Goal: Task Accomplishment & Management: Complete application form

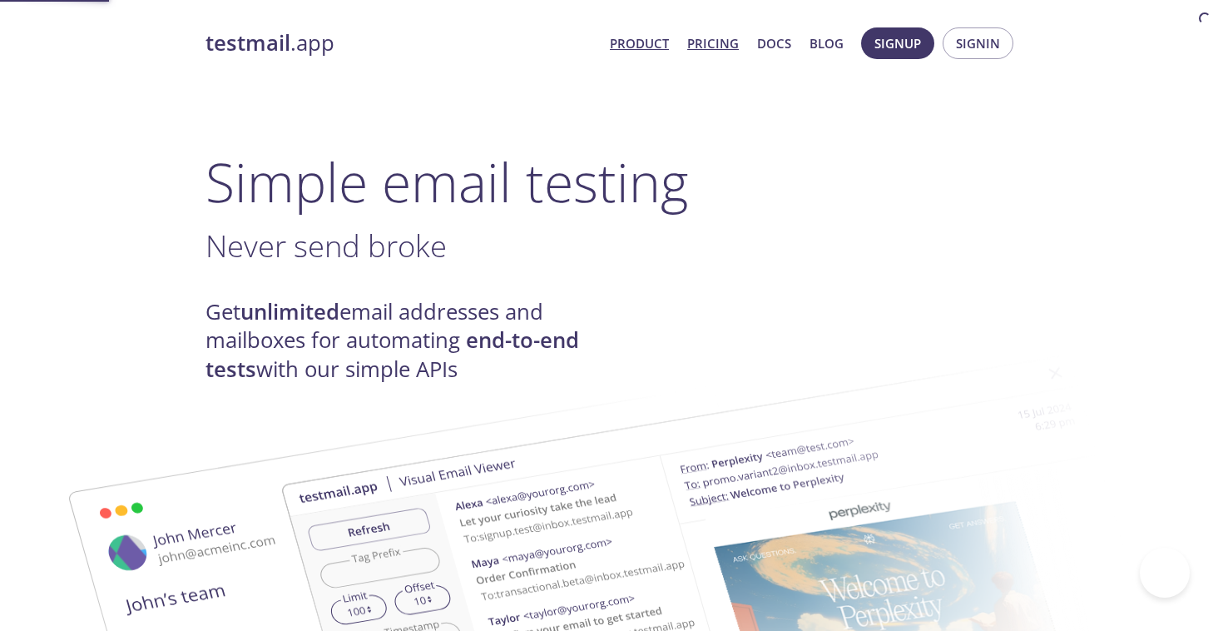
click at [716, 41] on link "Pricing" at bounding box center [713, 43] width 52 height 22
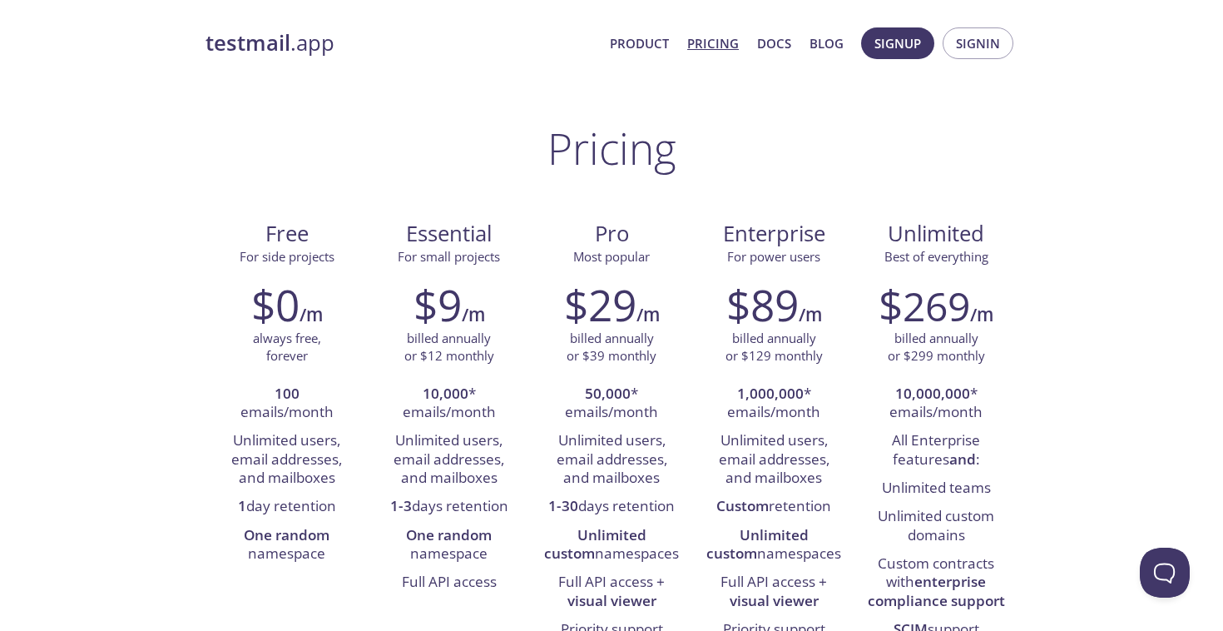
click at [660, 165] on h1 "Pricing" at bounding box center [612, 148] width 129 height 50
click at [271, 57] on div "testmail .app Product Pricing Docs Blog Signup Signin" at bounding box center [612, 43] width 812 height 53
click at [285, 37] on strong "testmail" at bounding box center [248, 42] width 85 height 29
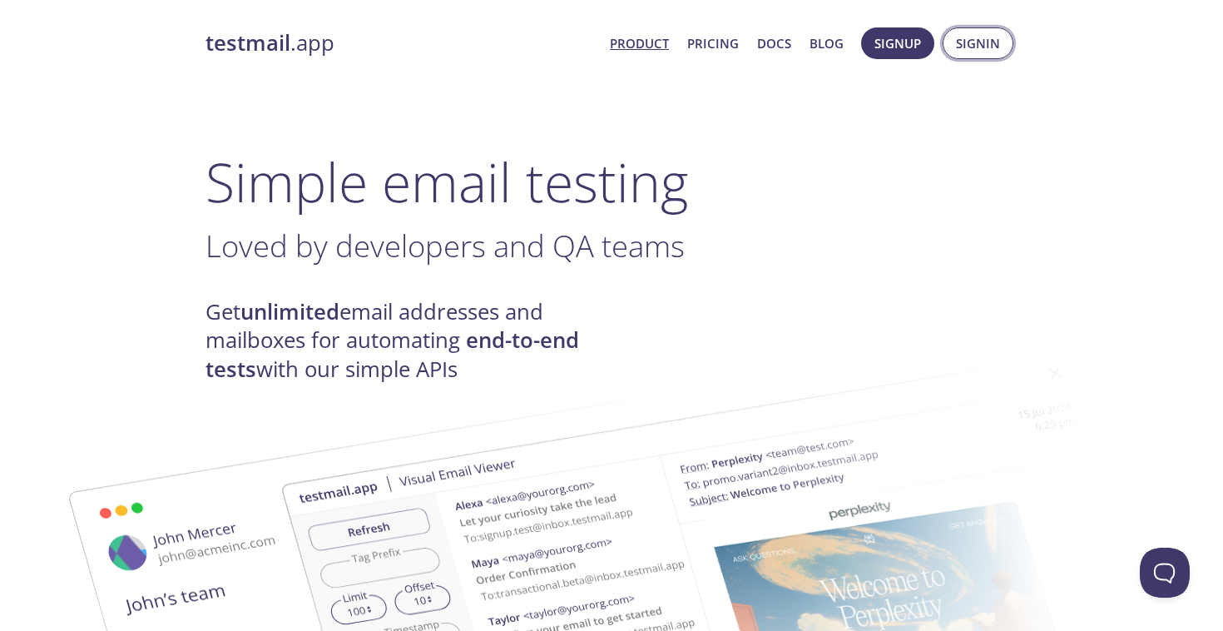
click at [961, 43] on span "Signin" at bounding box center [978, 43] width 44 height 22
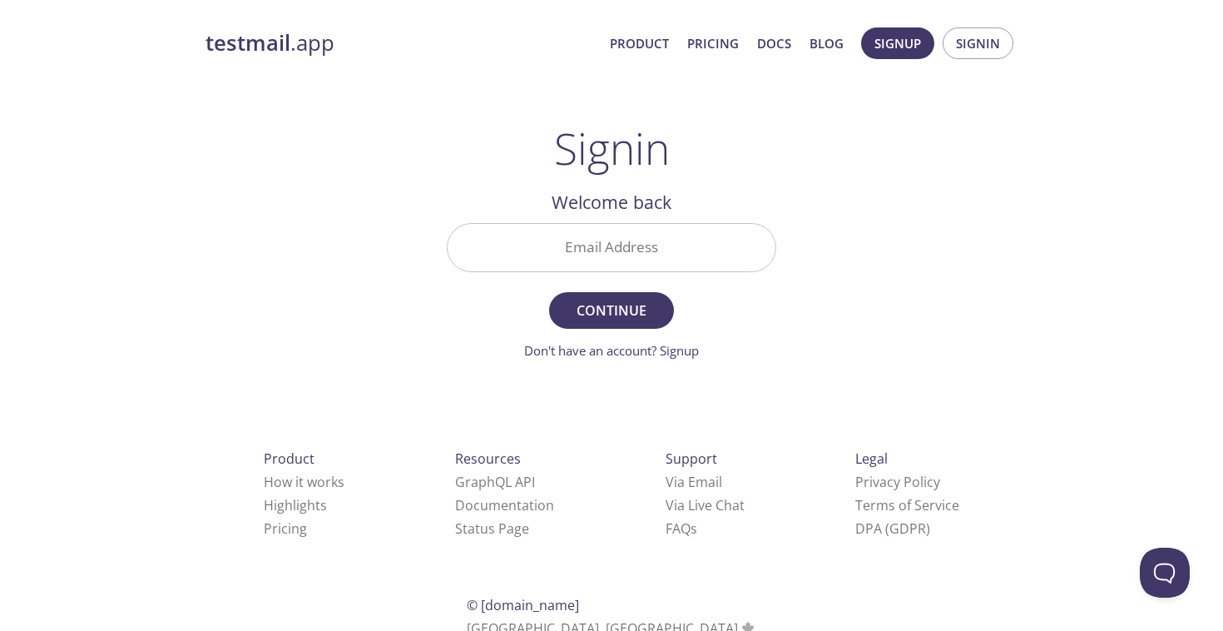
click at [607, 247] on input "Email Address" at bounding box center [612, 247] width 328 height 47
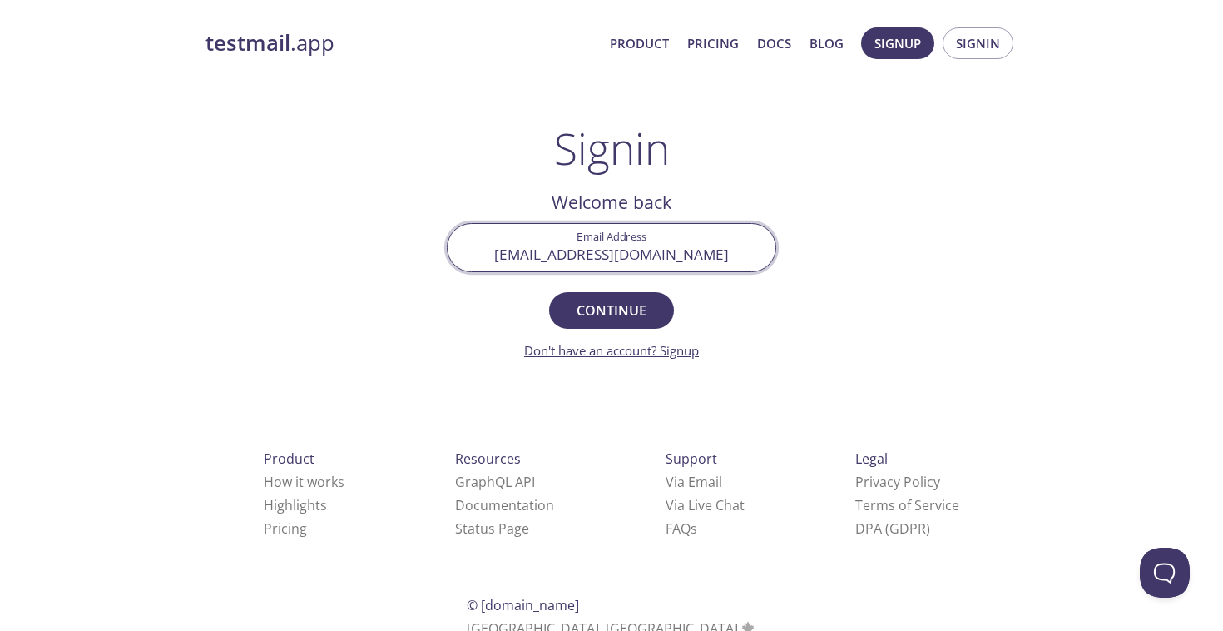
click at [674, 348] on link "Don't have an account? Signup" at bounding box center [611, 350] width 175 height 17
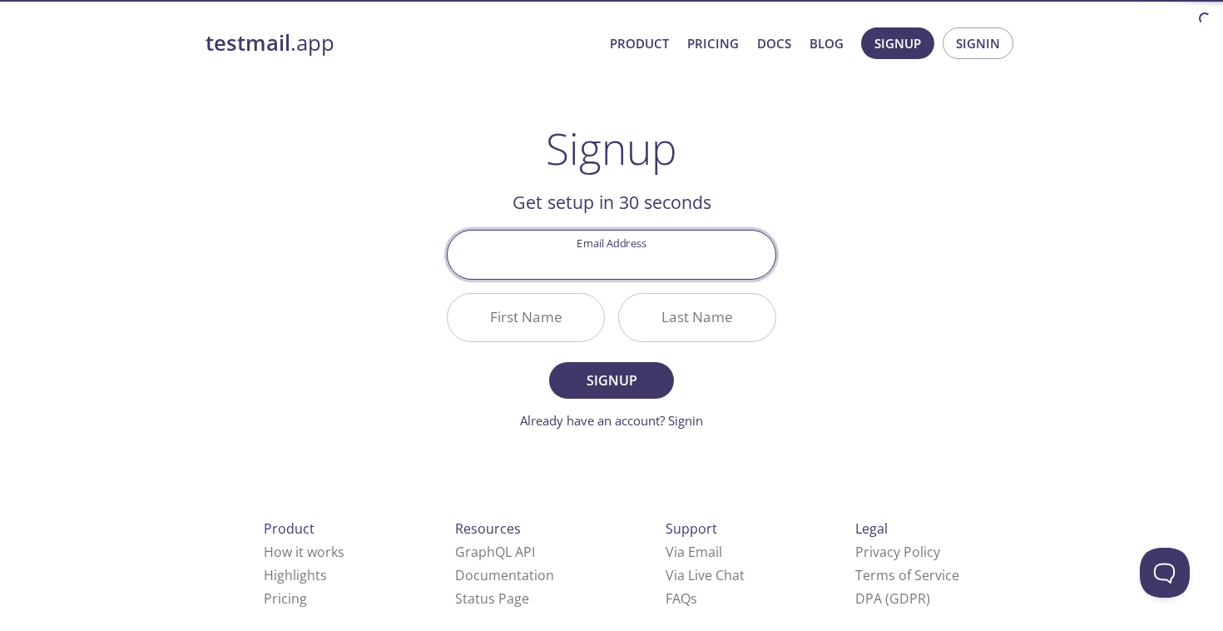
click at [603, 250] on input "Email Address" at bounding box center [612, 253] width 328 height 47
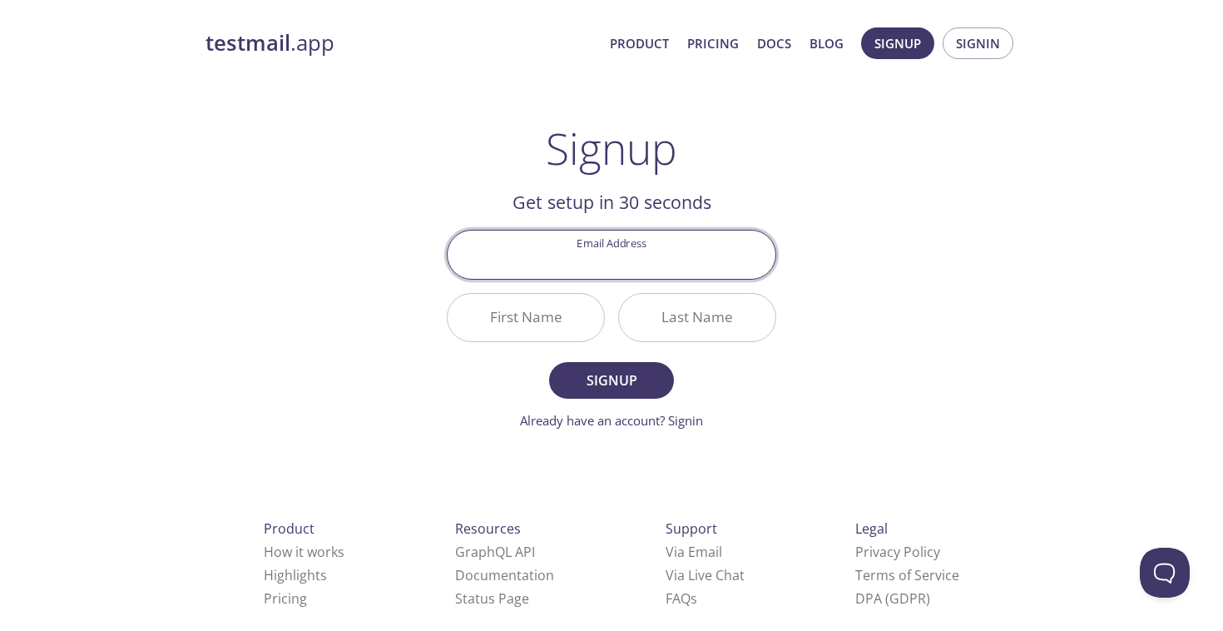
type input "[EMAIL_ADDRESS][DOMAIN_NAME]"
click at [549, 325] on input "First Name" at bounding box center [526, 317] width 156 height 47
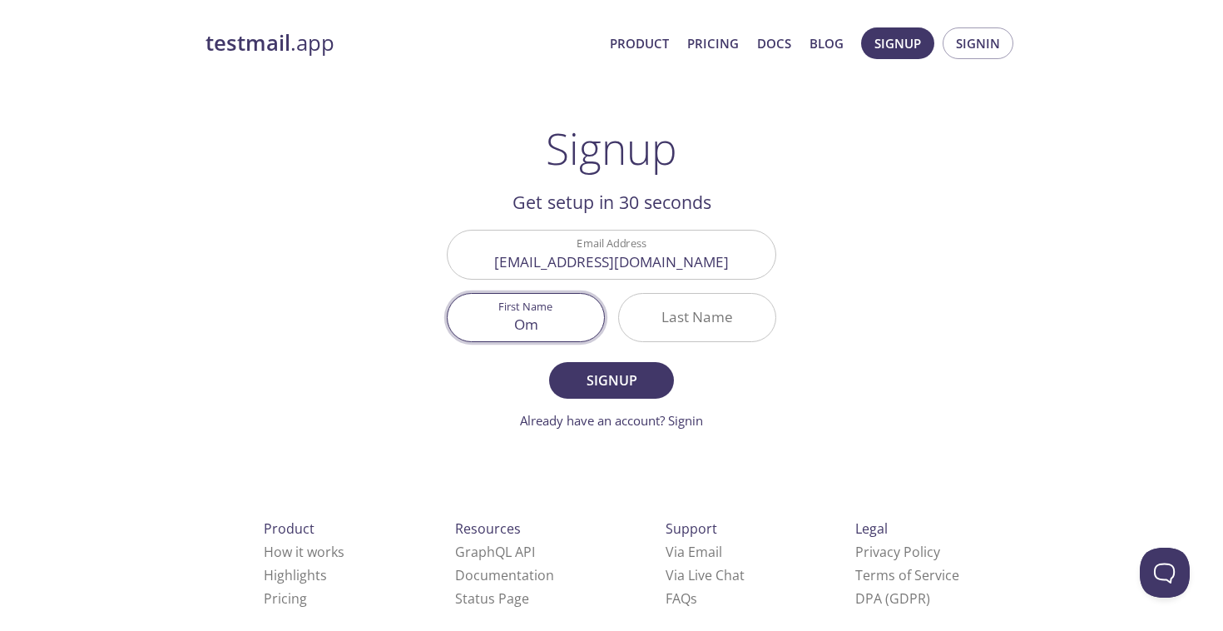
type input "Om"
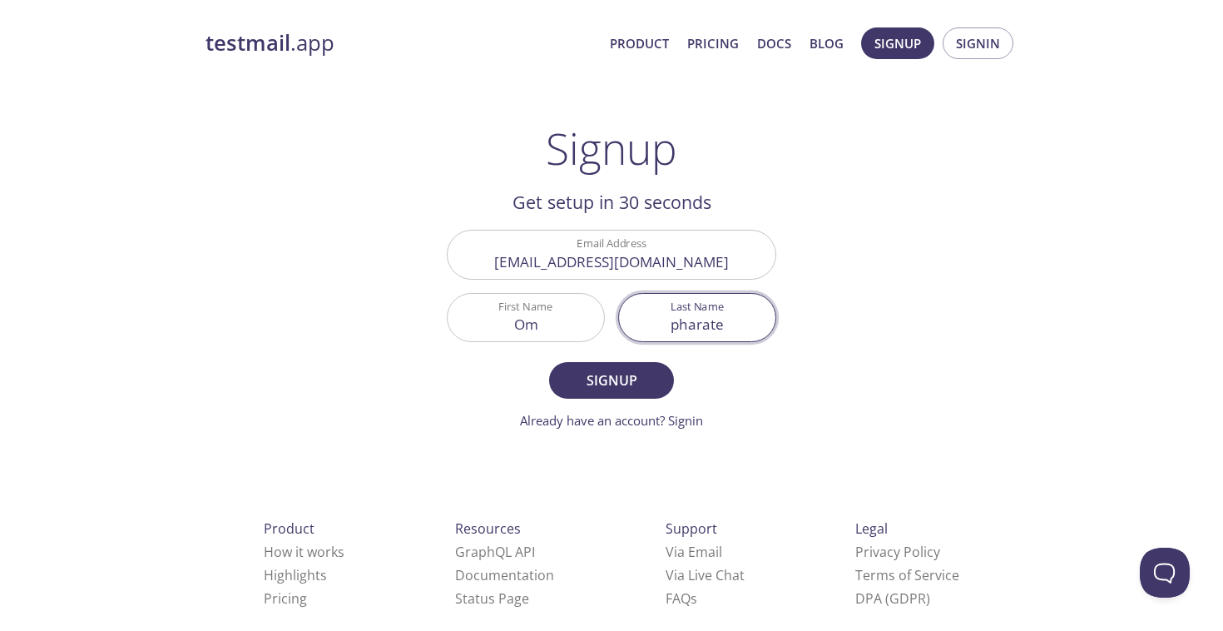
type input "pharate"
click at [549, 362] on button "Signup" at bounding box center [611, 380] width 125 height 37
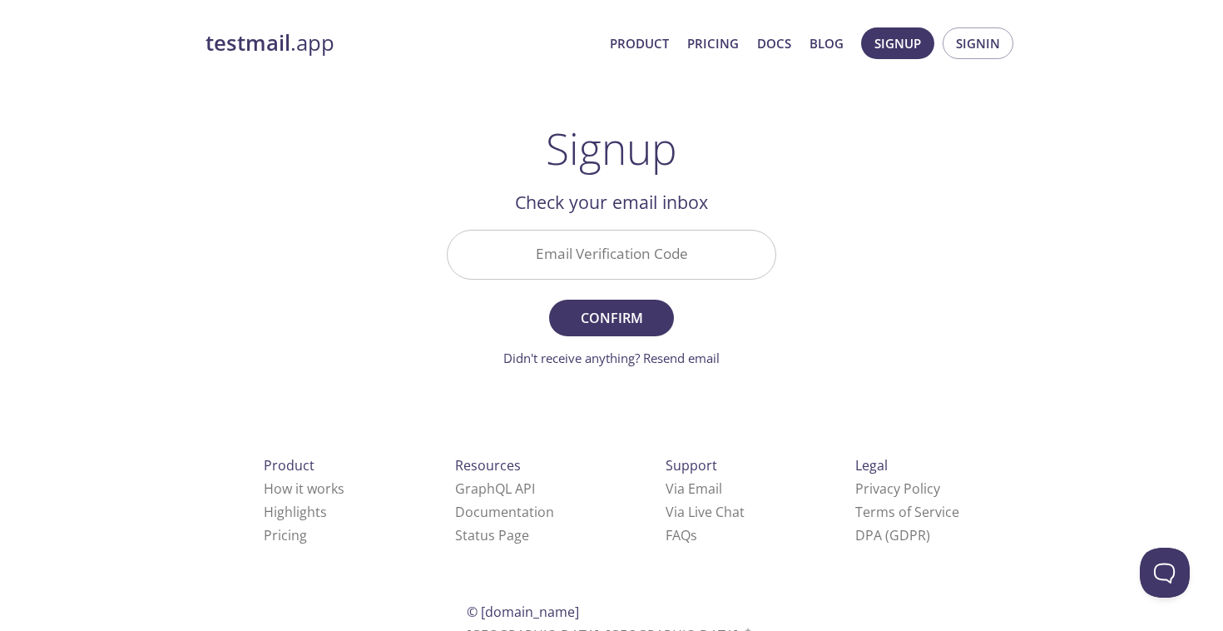
click at [566, 255] on input "Email Verification Code" at bounding box center [612, 253] width 328 height 47
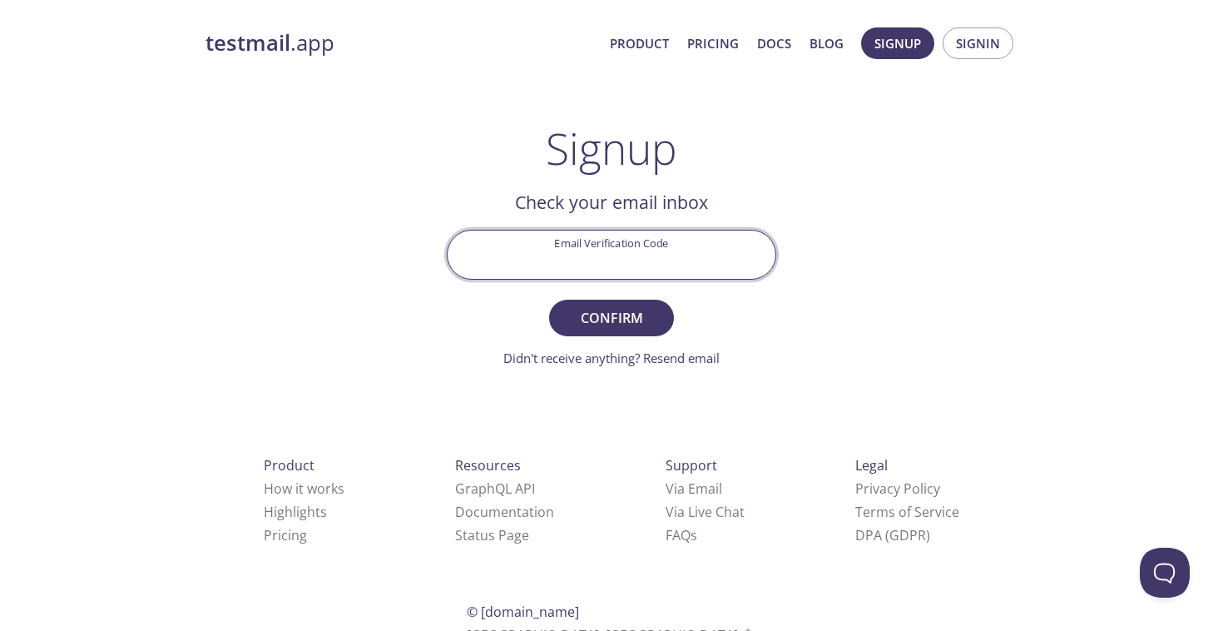
paste input "DBT381J"
type input "DBT381J"
click at [549, 300] on button "Confirm" at bounding box center [611, 318] width 125 height 37
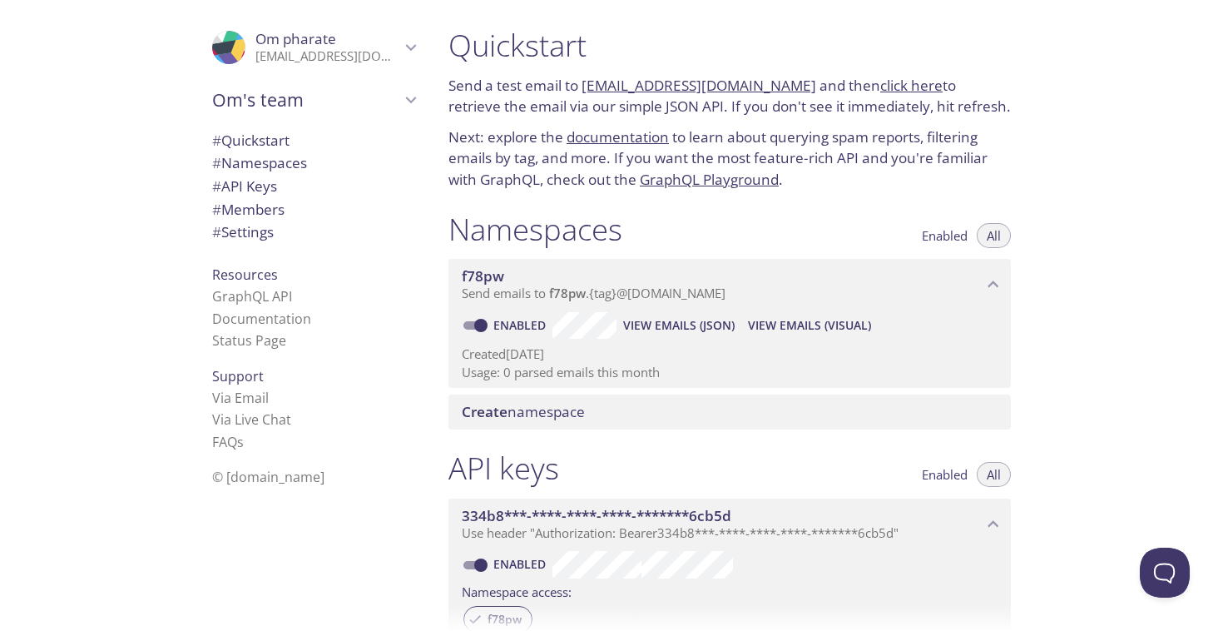
click at [940, 235] on span "Enabled" at bounding box center [945, 235] width 46 height 0
click at [627, 290] on span "Send emails to f78pw . {tag} @[DOMAIN_NAME]" at bounding box center [594, 293] width 264 height 17
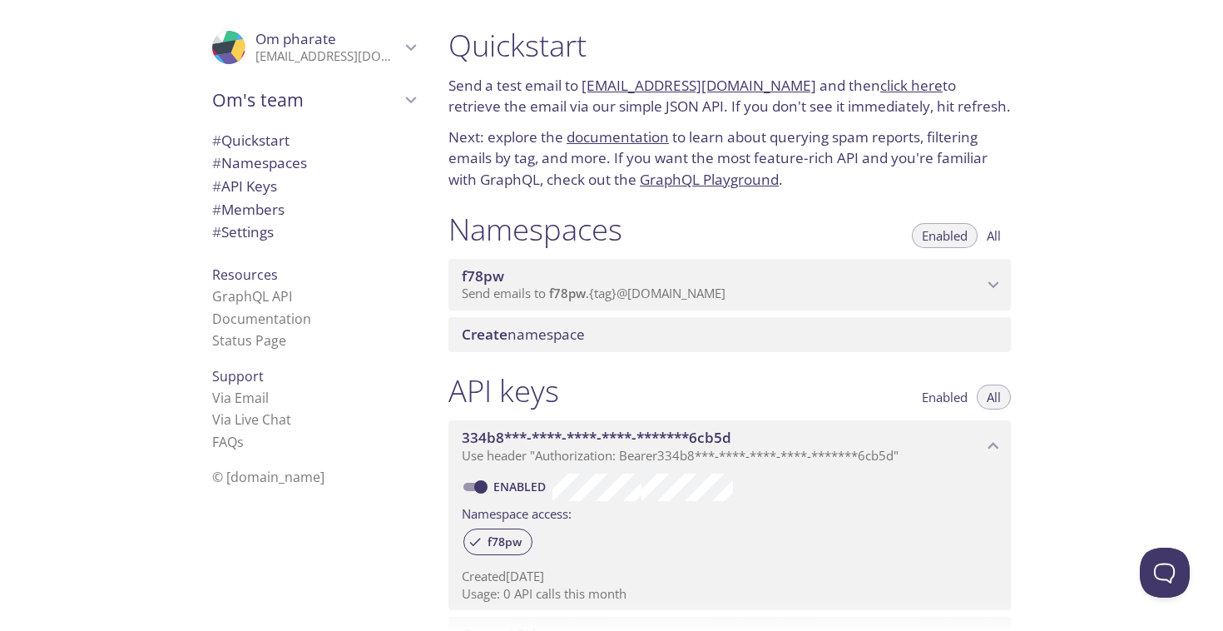
click at [627, 290] on span "Send emails to f78pw . {tag} @[DOMAIN_NAME]" at bounding box center [594, 293] width 264 height 17
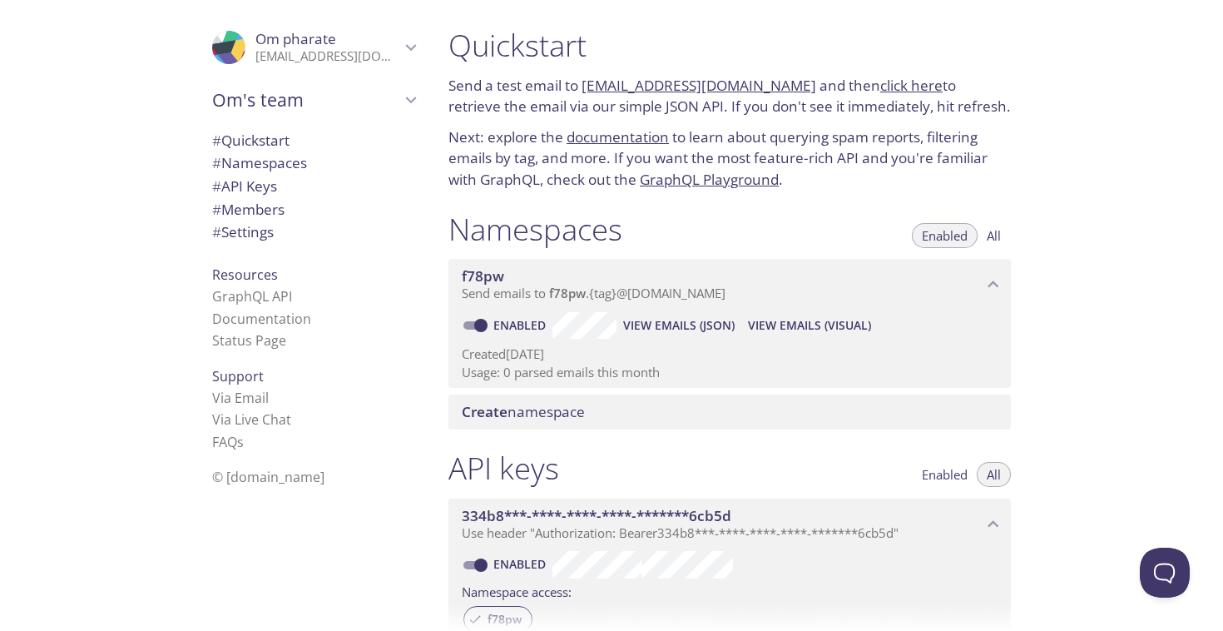
click at [637, 321] on span "View Emails (JSON)" at bounding box center [679, 325] width 112 height 20
click at [802, 327] on span "View Emails (Visual)" at bounding box center [809, 325] width 123 height 20
click at [529, 409] on span "Create namespace" at bounding box center [523, 411] width 123 height 19
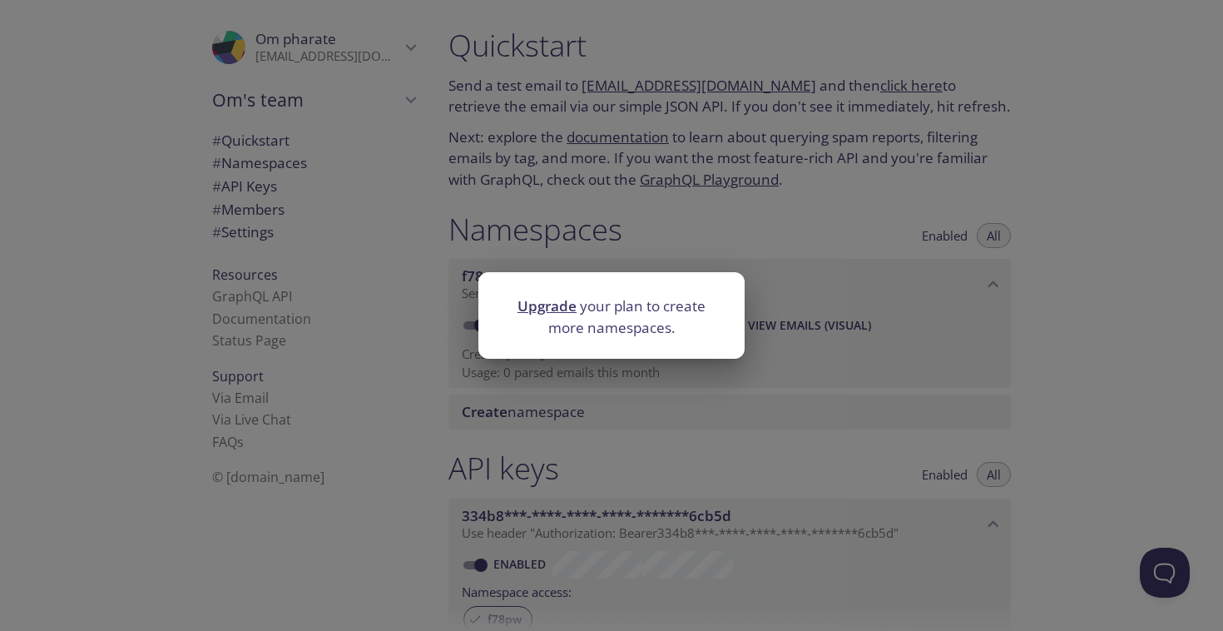
click at [572, 422] on div "Upgrade your plan to create more namespaces." at bounding box center [611, 315] width 1223 height 631
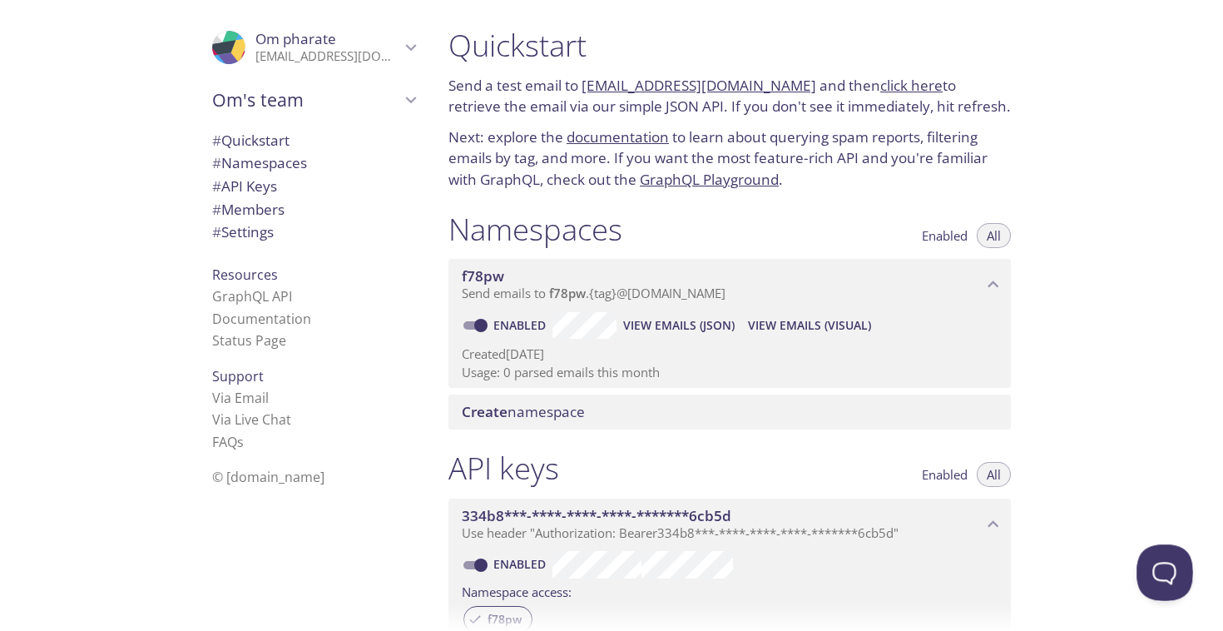
click at [1162, 563] on button "Open Beacon popover" at bounding box center [1162, 569] width 50 height 50
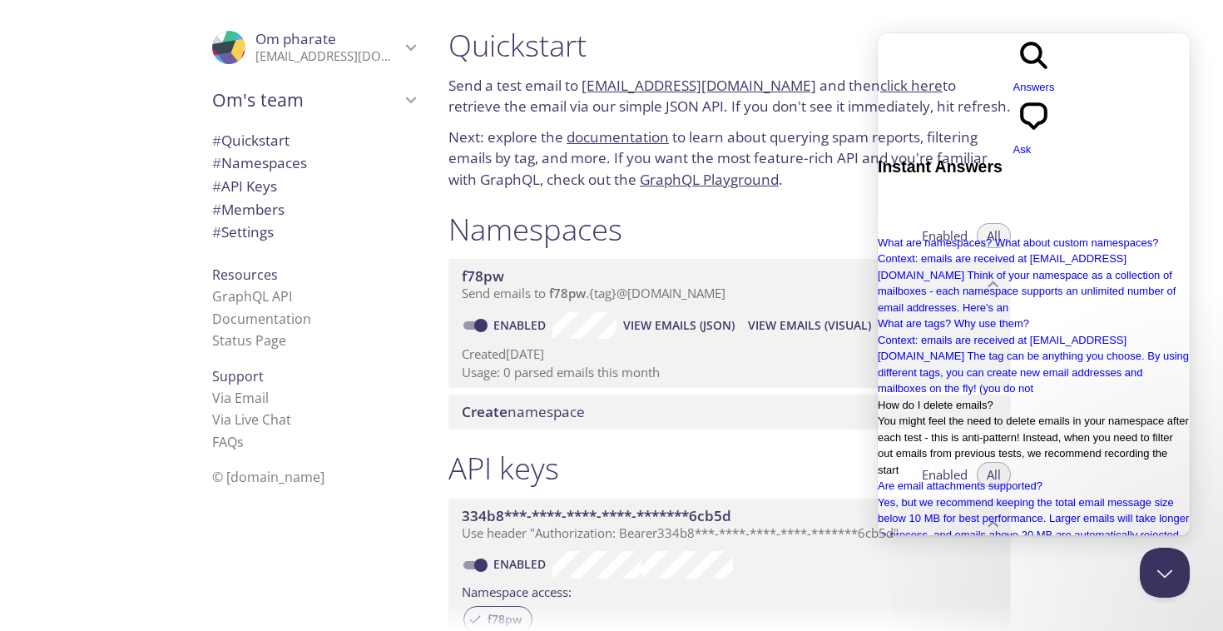
scroll to position [193, 0]
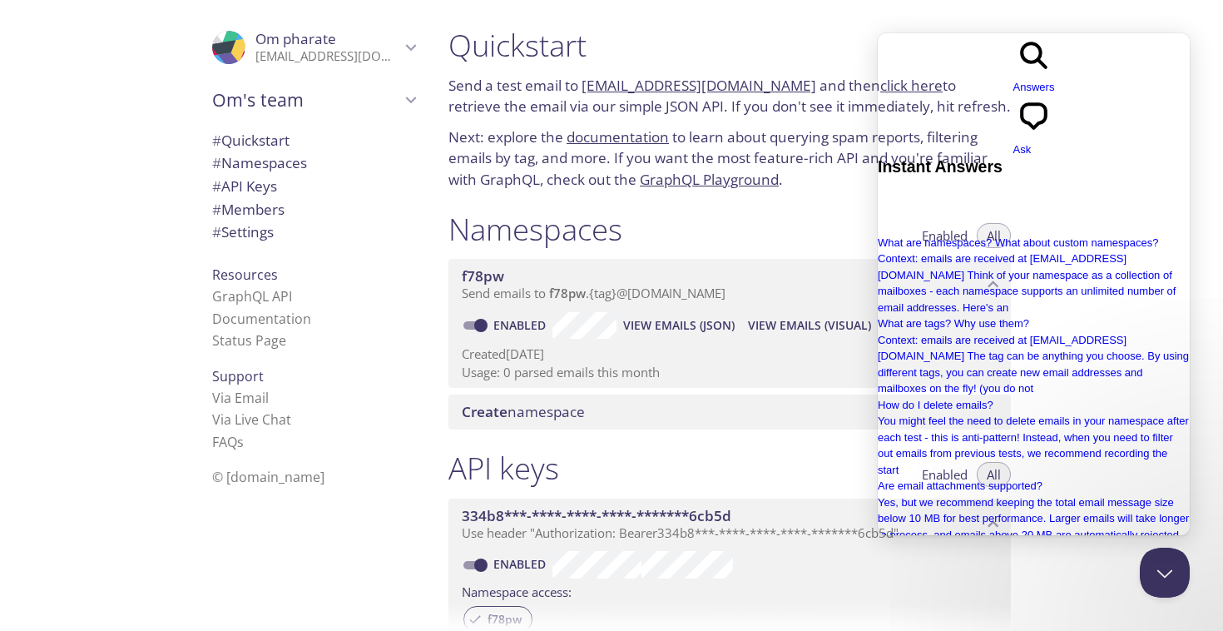
type input "how can i get email host , port ,user,pass"
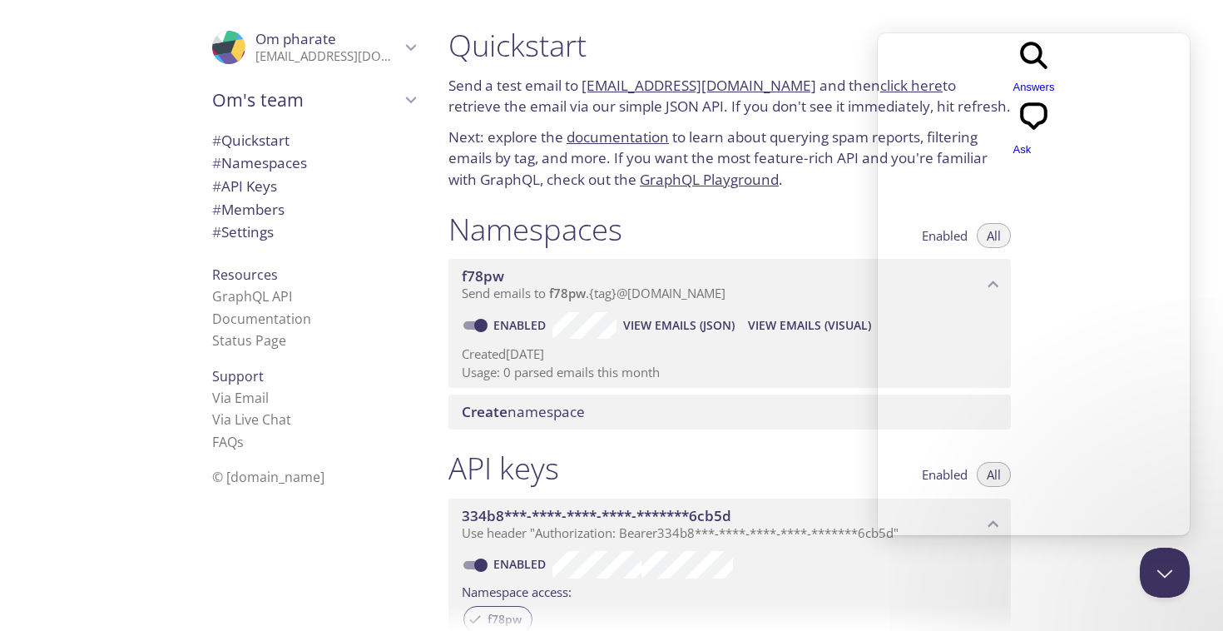
scroll to position [0, 0]
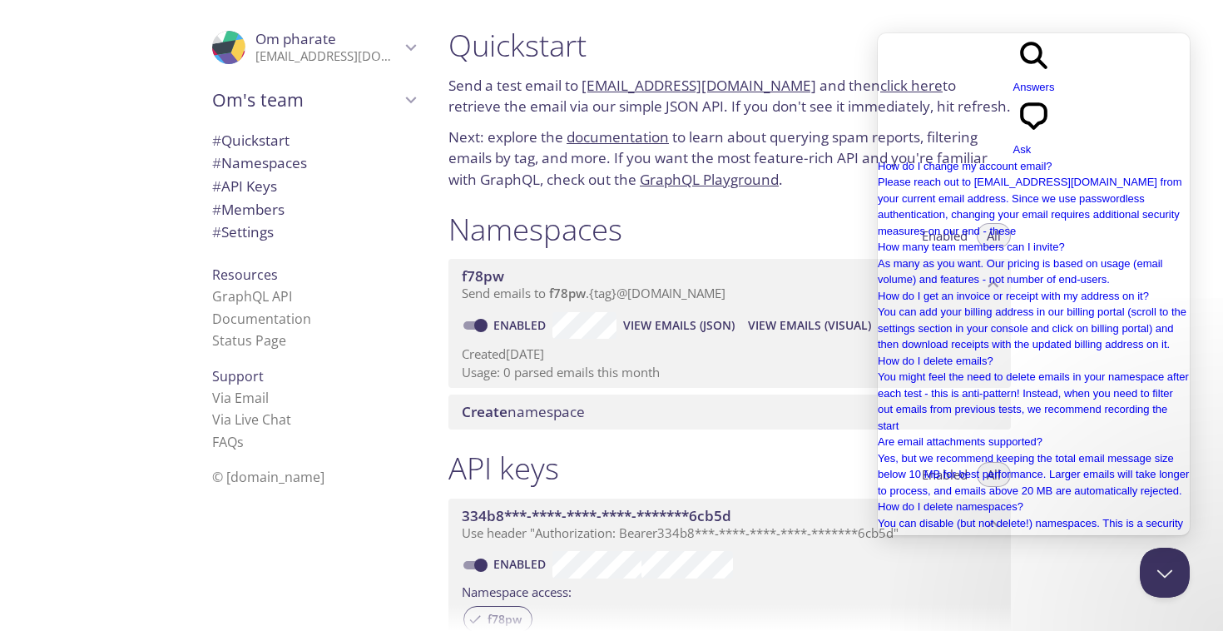
click at [1014, 89] on span "Go back" at bounding box center [1014, 95] width 0 height 12
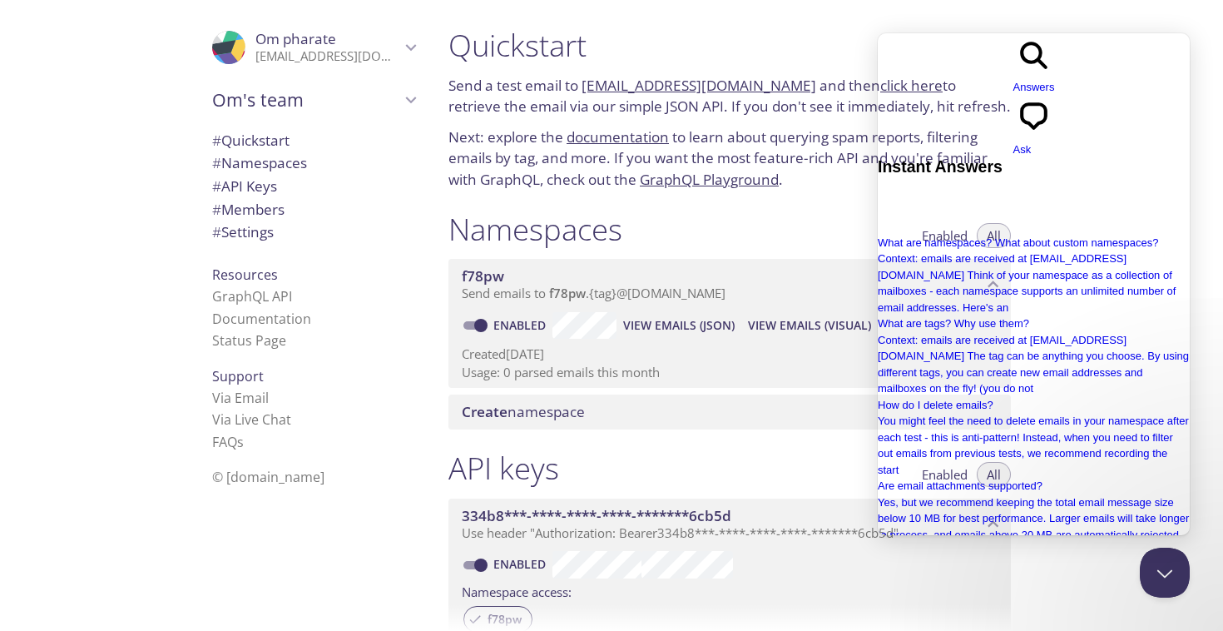
click at [1032, 143] on span "Ask" at bounding box center [1023, 149] width 18 height 12
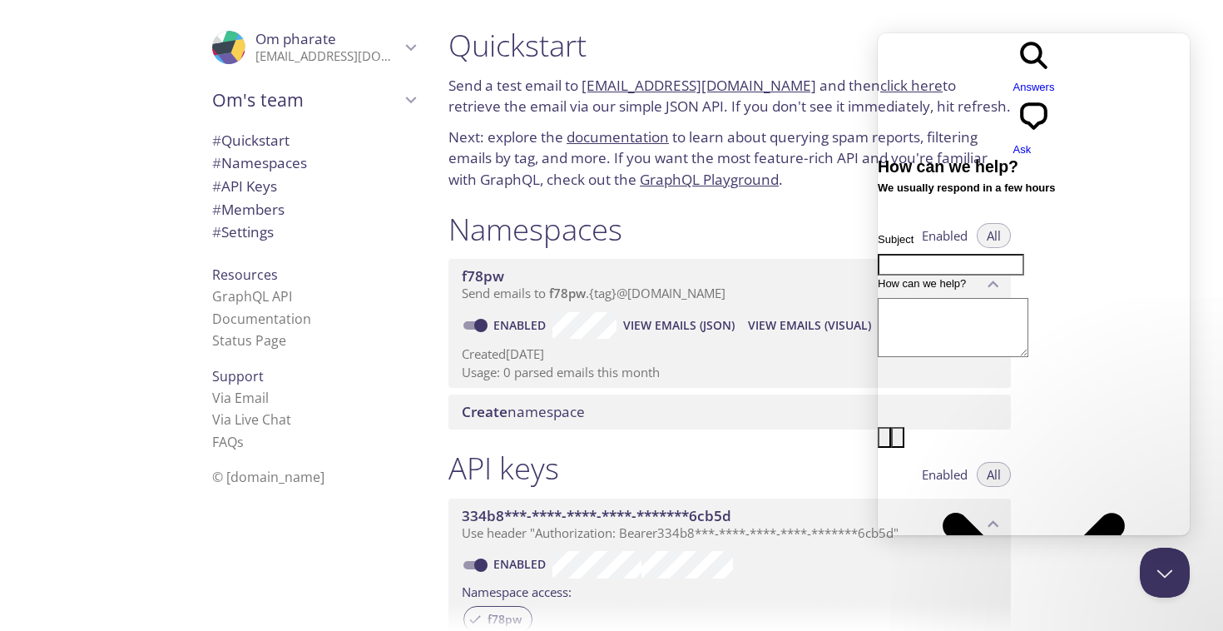
click at [835, 227] on div "Namespaces Enabled All" at bounding box center [730, 232] width 563 height 42
click at [1147, 564] on button "Close Beacon popover" at bounding box center [1162, 569] width 50 height 50
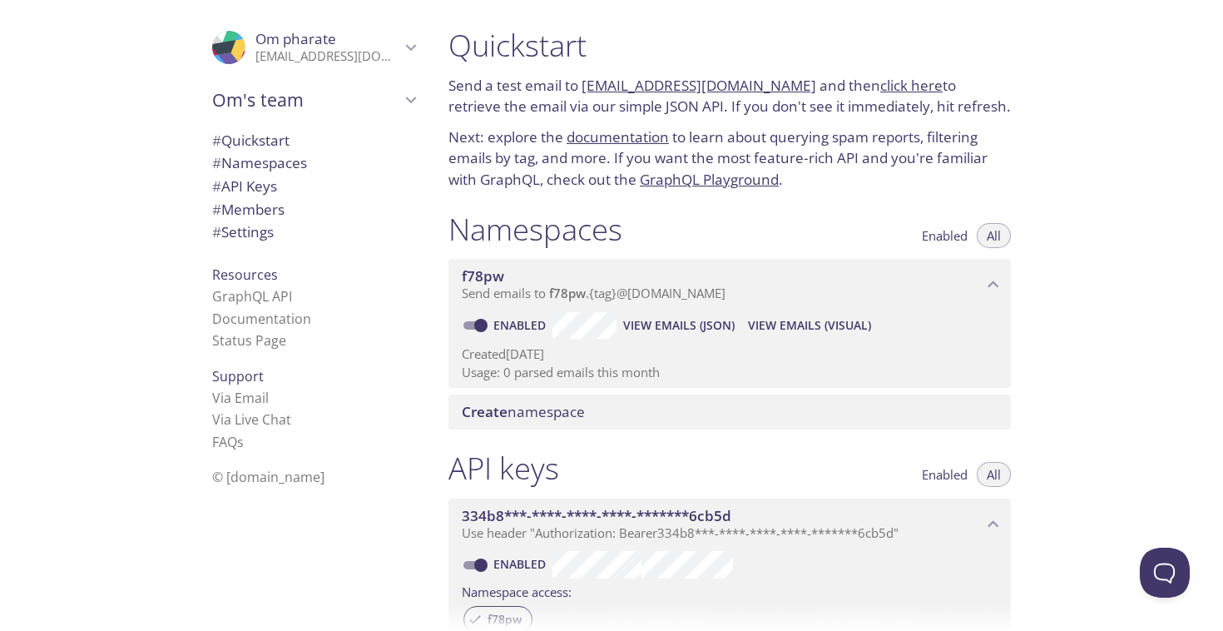
click at [583, 366] on p "Usage: 0 parsed emails this month" at bounding box center [730, 372] width 536 height 17
click at [260, 135] on span "# Quickstart" at bounding box center [250, 140] width 77 height 19
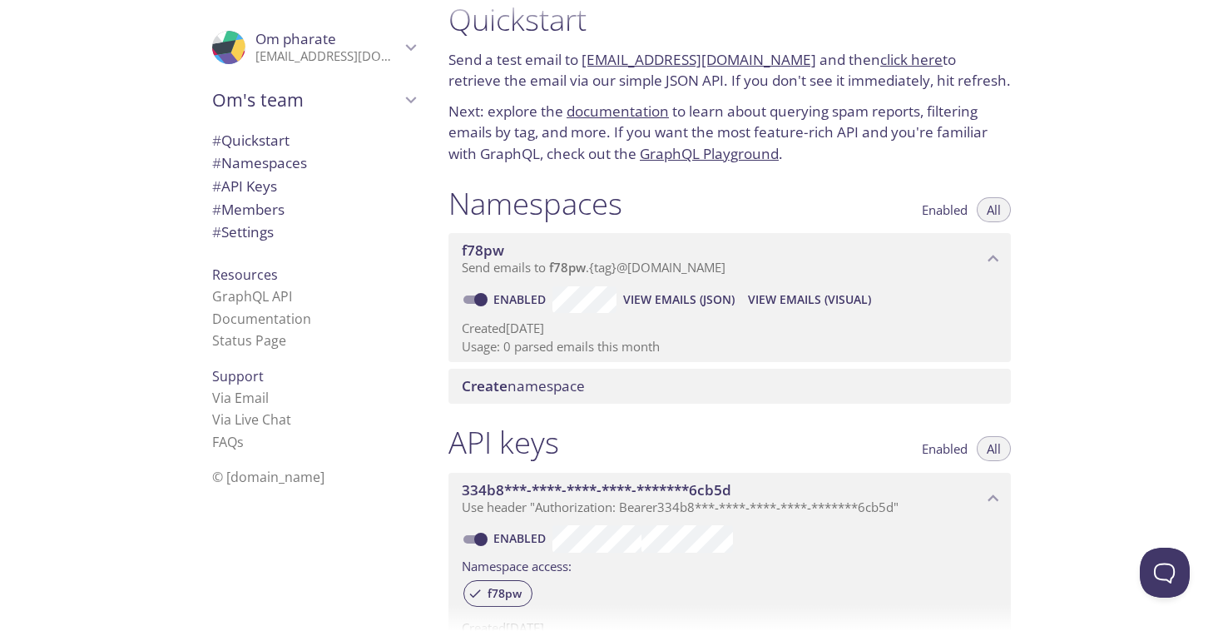
scroll to position [27, 0]
click at [671, 57] on link "[EMAIL_ADDRESS][DOMAIN_NAME]" at bounding box center [699, 58] width 235 height 19
